Goal: Task Accomplishment & Management: Manage account settings

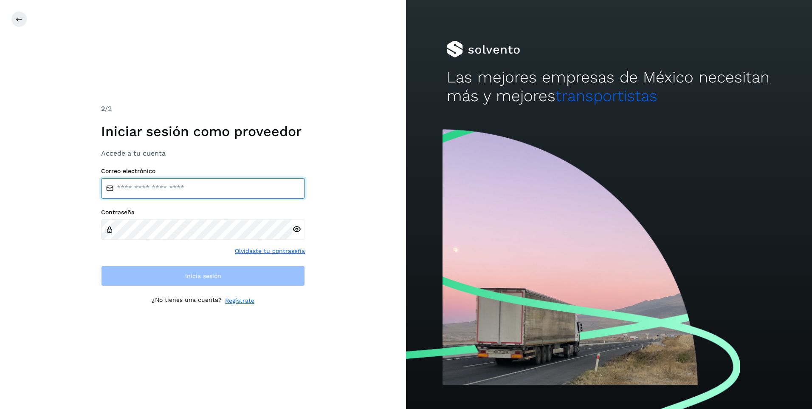
type input "**********"
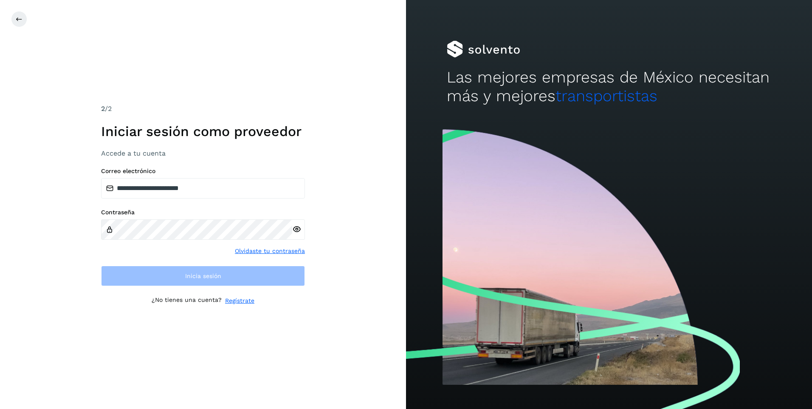
click at [288, 330] on div "**********" at bounding box center [203, 204] width 406 height 409
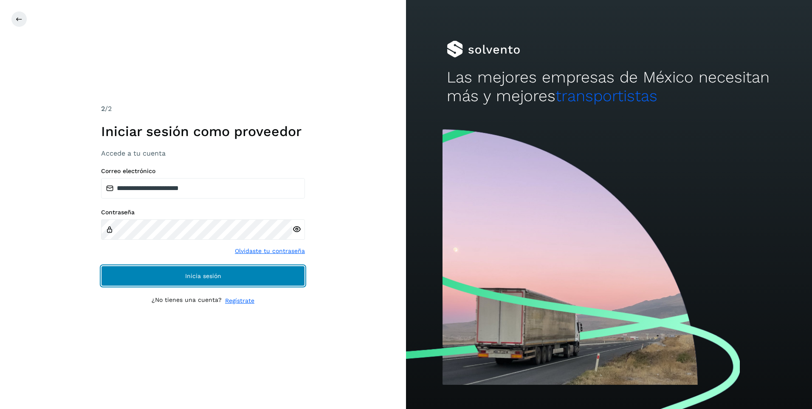
click at [245, 280] on button "Inicia sesión" at bounding box center [203, 275] width 204 height 20
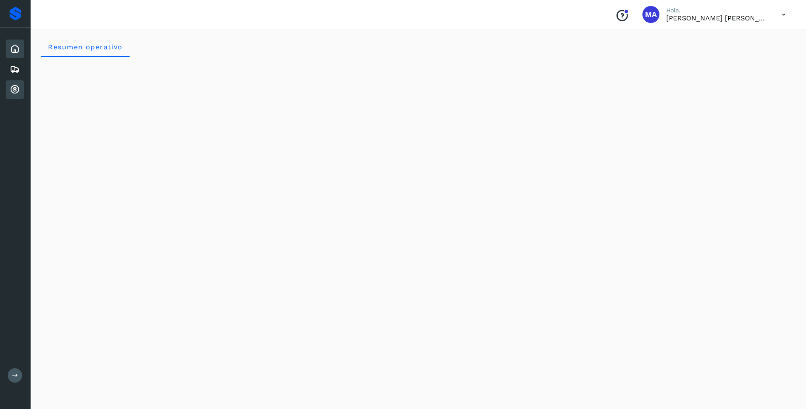
click at [13, 85] on icon at bounding box center [15, 90] width 10 height 10
